Goal: Navigation & Orientation: Find specific page/section

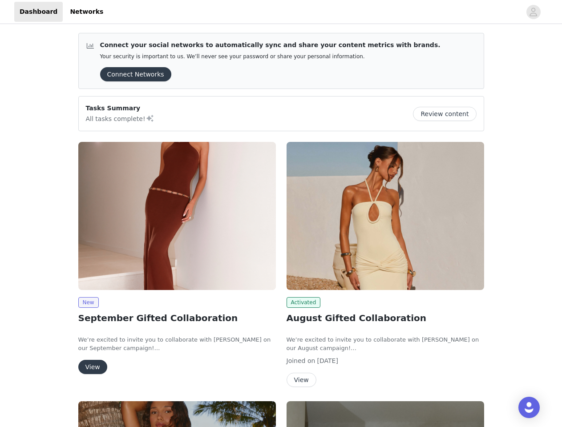
click at [281, 214] on div "Activated August Gifted Collaboration We’re excited to invite you to collaborat…" at bounding box center [385, 267] width 208 height 260
click at [281, 12] on div at bounding box center [315, 12] width 413 height 20
click at [534, 12] on icon "avatar" at bounding box center [533, 12] width 8 height 14
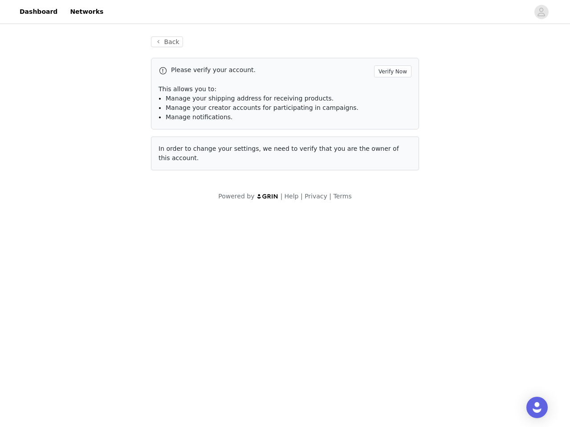
click at [133, 74] on div "Back Please verify your account. Verify Now This allows you to: Manage your shi…" at bounding box center [285, 119] width 570 height 186
click at [448, 114] on div "Back Please verify your account. Verify Now This allows you to: Manage your shi…" at bounding box center [285, 119] width 570 height 186
click at [177, 216] on body "Dashboard Networks Back Please verify your account. Verify Now This allows you …" at bounding box center [285, 213] width 570 height 427
click at [88, 303] on body "Dashboard Networks Back Please verify your account. Verify Now This allows you …" at bounding box center [285, 213] width 570 height 427
